Goal: Navigation & Orientation: Find specific page/section

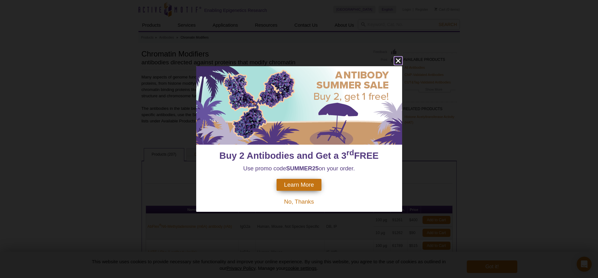
click at [398, 60] on icon "close" at bounding box center [398, 61] width 8 height 8
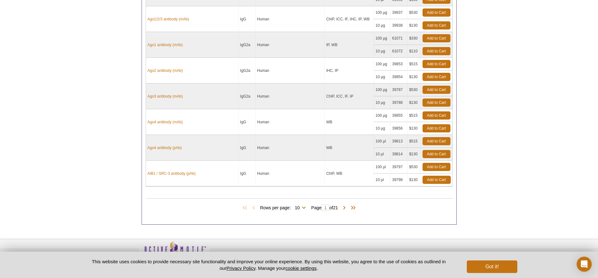
scroll to position [295, 0]
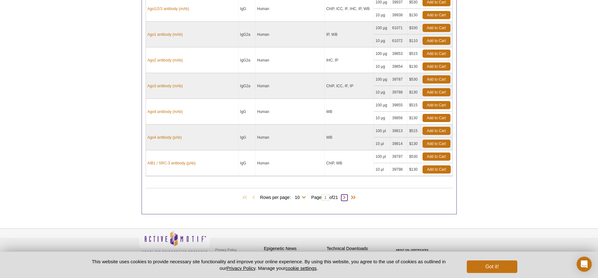
click at [345, 197] on span at bounding box center [344, 198] width 6 height 6
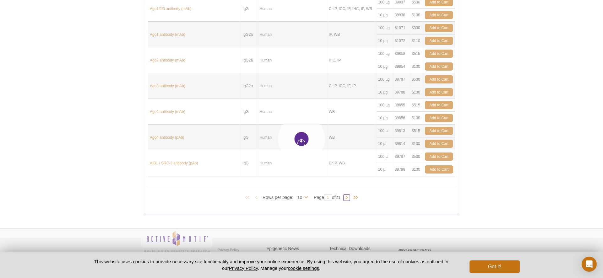
type input "2"
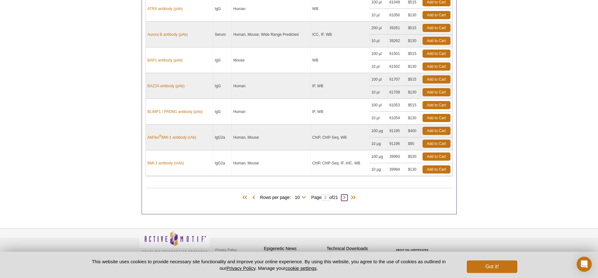
click at [344, 197] on span at bounding box center [344, 198] width 6 height 6
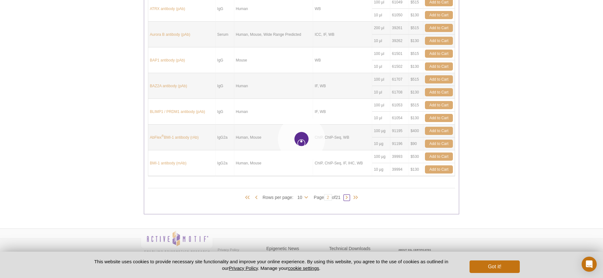
type input "3"
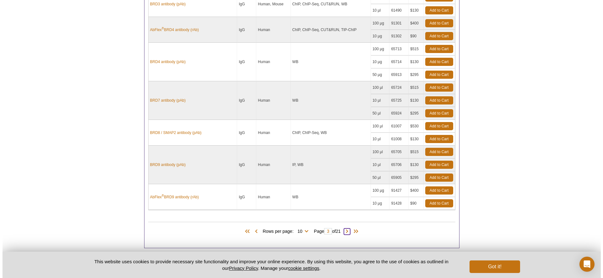
scroll to position [339, 0]
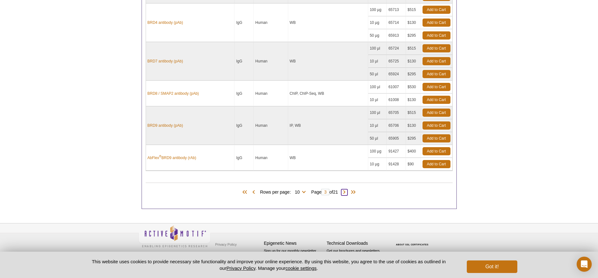
click at [347, 192] on span at bounding box center [344, 192] width 6 height 6
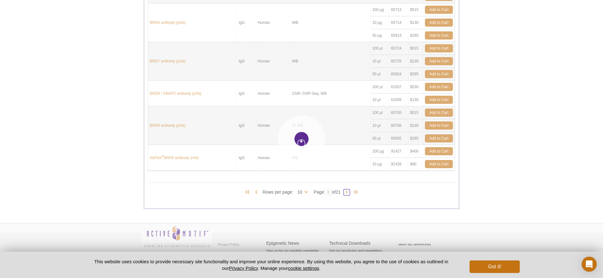
type input "4"
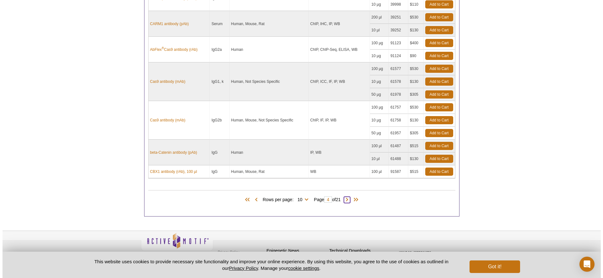
scroll to position [311, 0]
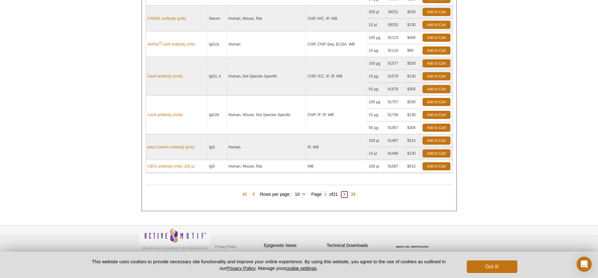
click at [348, 194] on span at bounding box center [344, 195] width 6 height 6
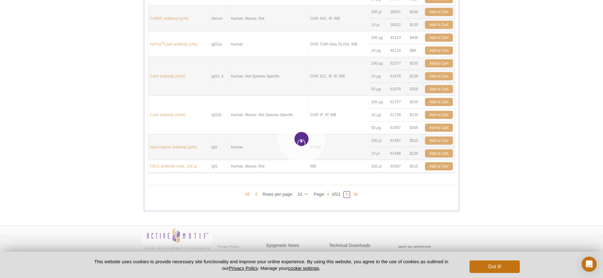
type input "5"
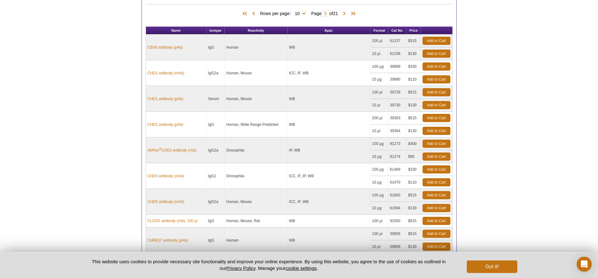
scroll to position [180, 0]
